Goal: Information Seeking & Learning: Learn about a topic

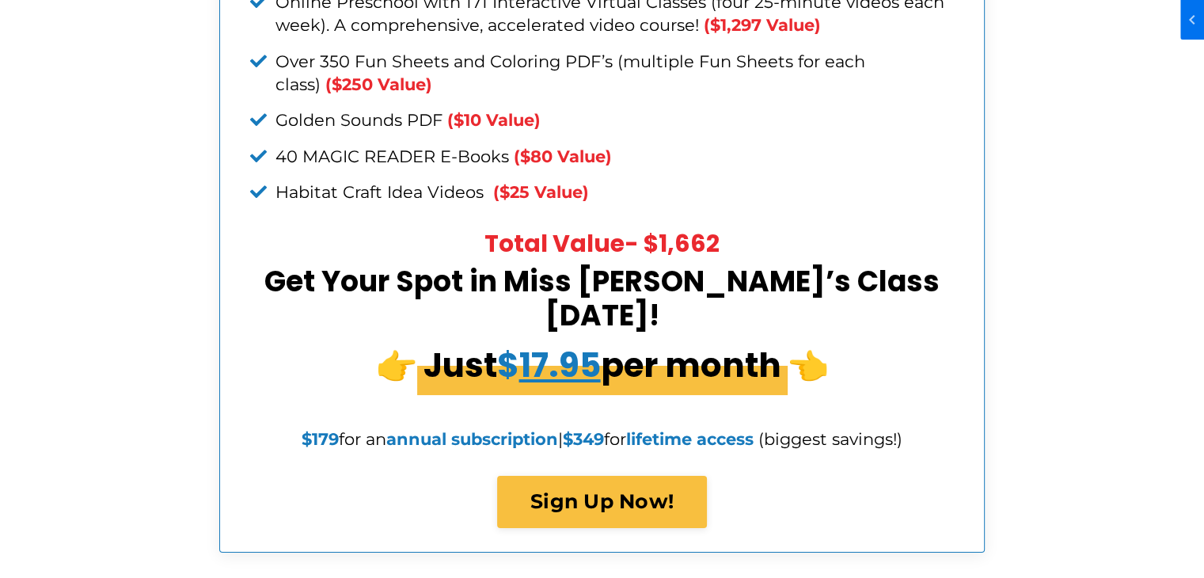
scroll to position [6191, 0]
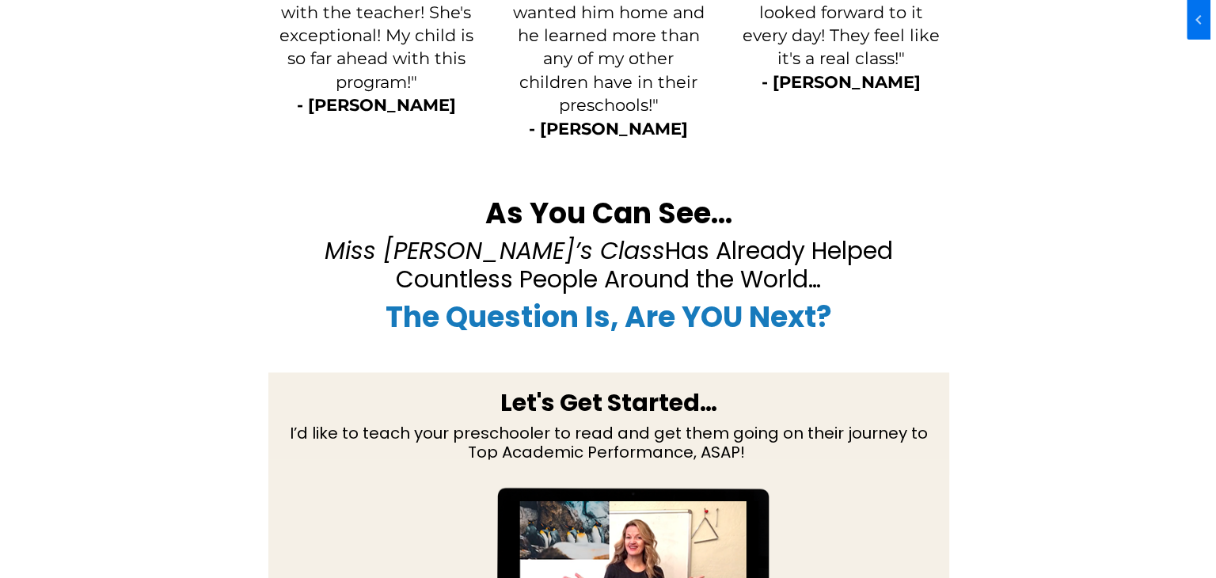
scroll to position [2431, 0]
